Goal: Transaction & Acquisition: Subscribe to service/newsletter

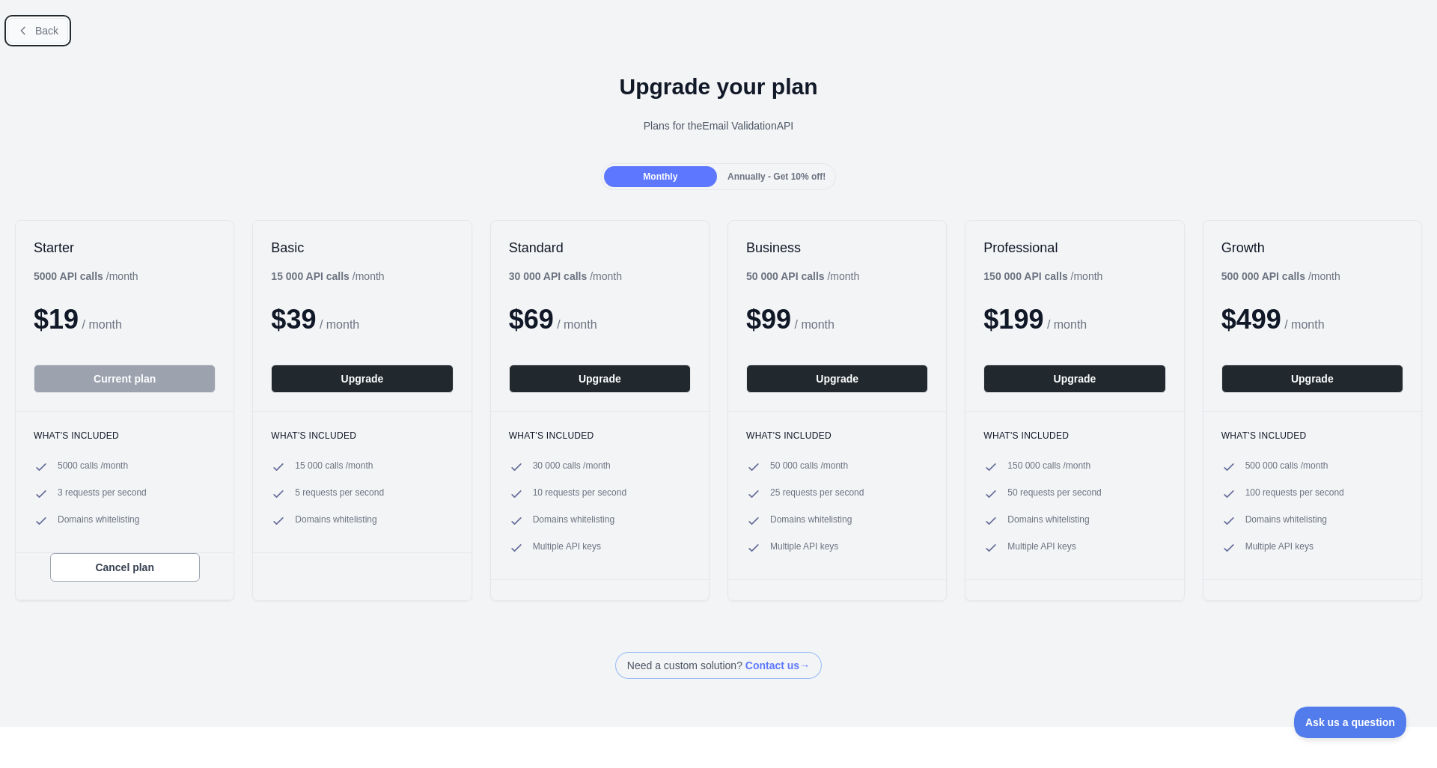
click at [23, 33] on icon at bounding box center [23, 30] width 4 height 7
click at [51, 34] on span "Back" at bounding box center [46, 31] width 23 height 12
